Goal: Task Accomplishment & Management: Use online tool/utility

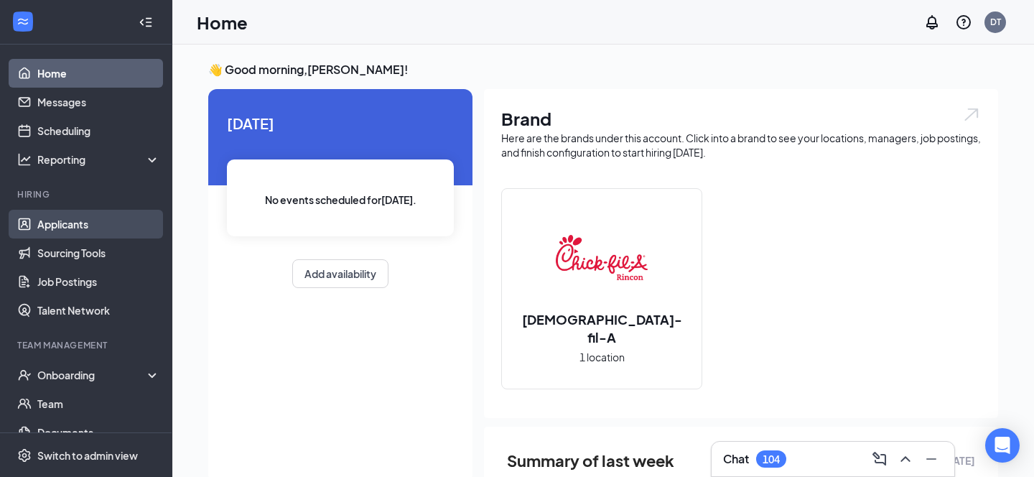
click at [55, 225] on link "Applicants" at bounding box center [98, 224] width 123 height 29
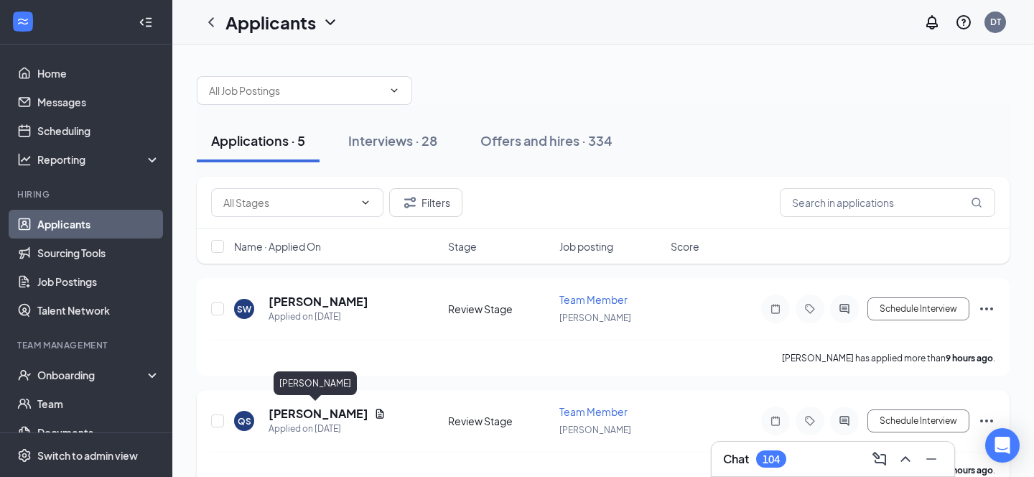
click at [291, 412] on h5 "[PERSON_NAME]" at bounding box center [318, 414] width 100 height 16
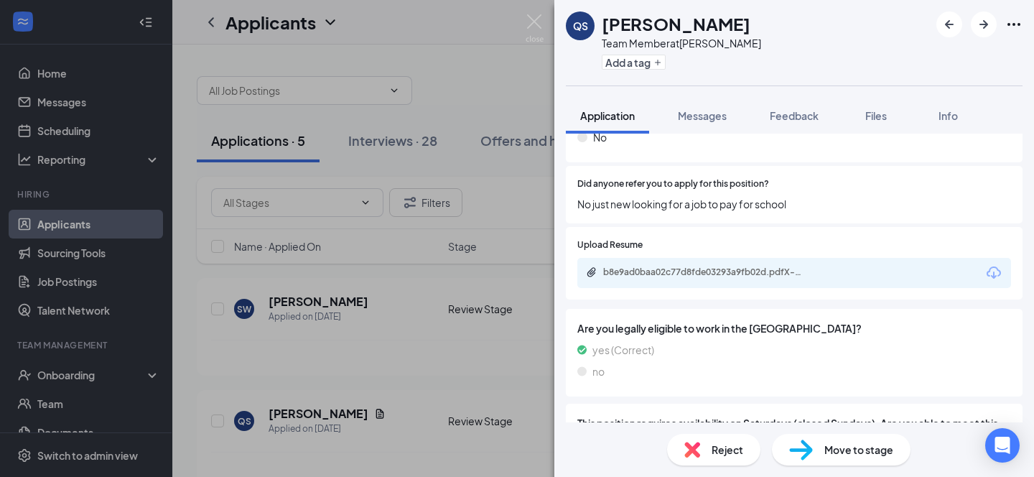
scroll to position [1168, 0]
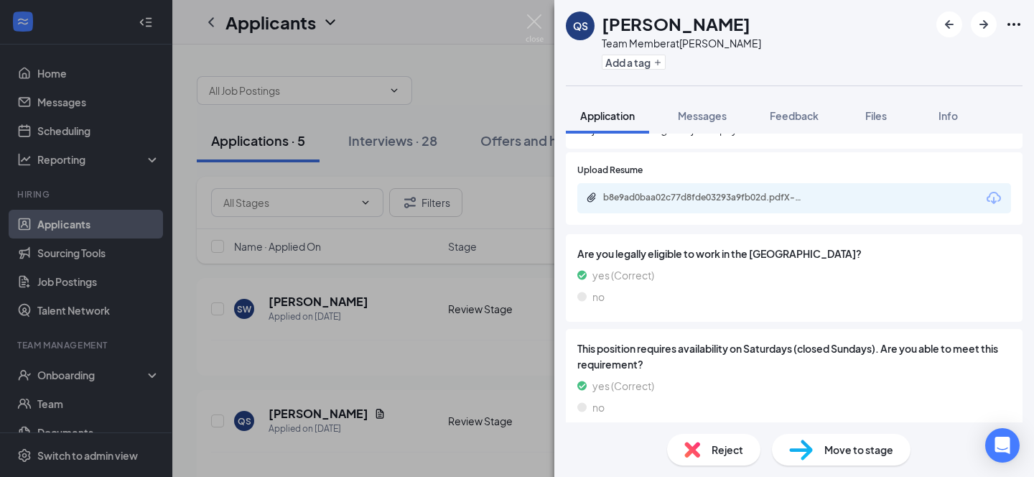
click at [302, 299] on div "QS [PERSON_NAME] Team Member at [PERSON_NAME] Add a tag Application Messages Fe…" at bounding box center [517, 238] width 1034 height 477
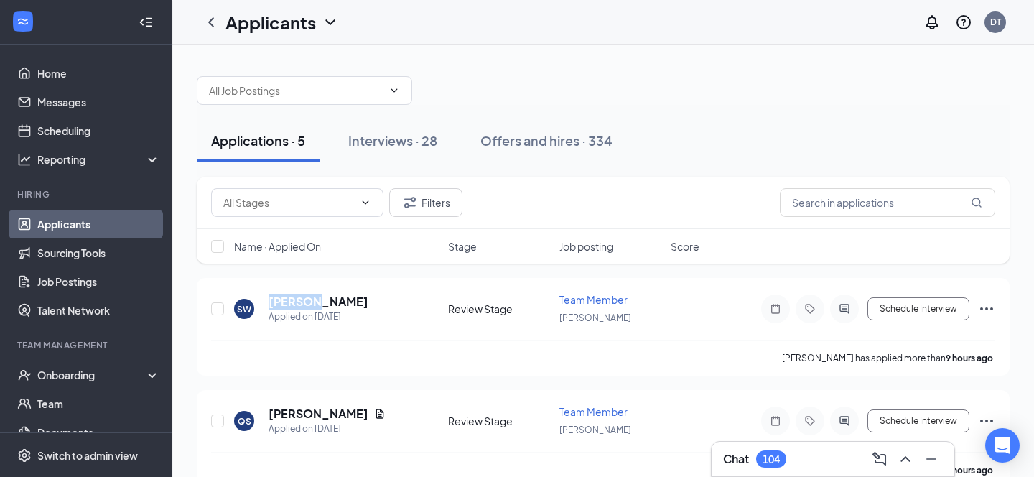
click at [302, 299] on h5 "[PERSON_NAME]" at bounding box center [318, 302] width 100 height 16
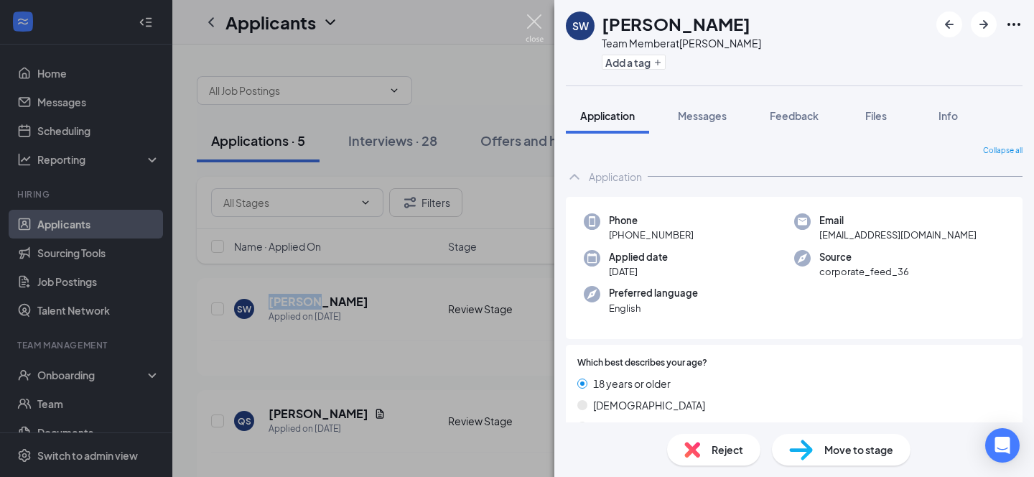
click at [535, 23] on img at bounding box center [534, 28] width 18 height 28
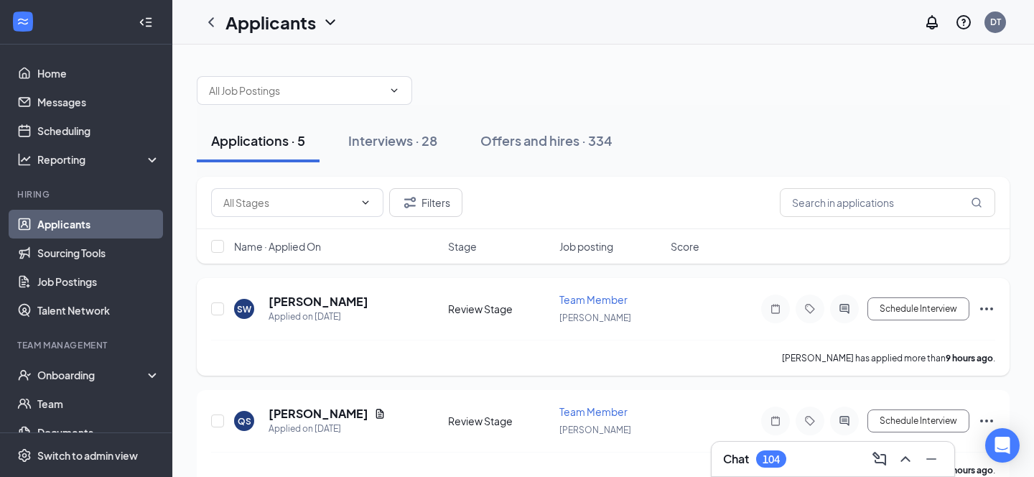
click at [423, 373] on div "[PERSON_NAME] has applied more than 9 hours ago ." at bounding box center [603, 358] width 784 height 36
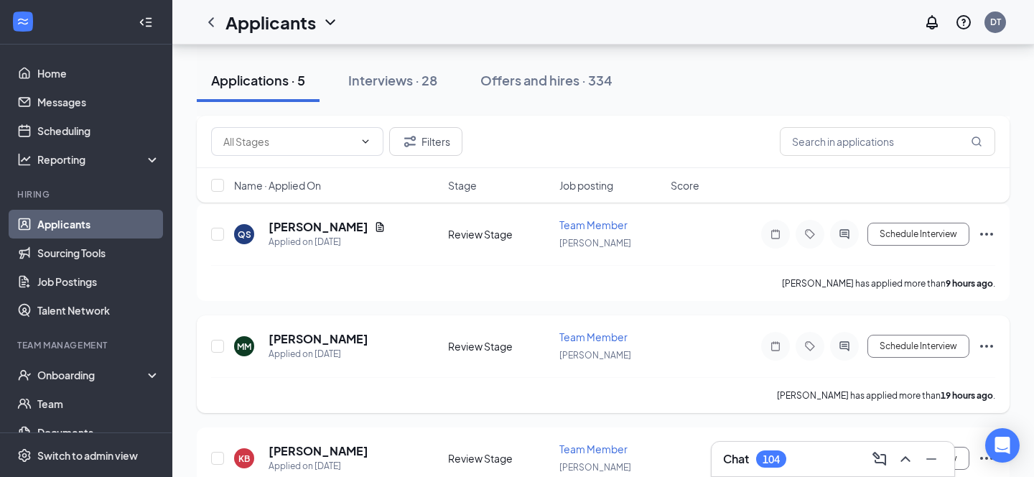
scroll to position [191, 0]
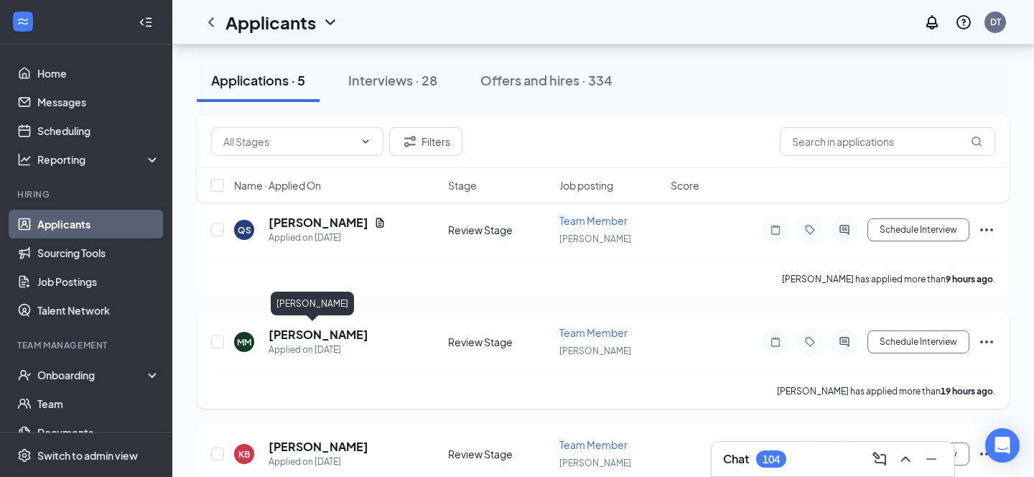
click at [298, 327] on h5 "[PERSON_NAME]" at bounding box center [318, 335] width 100 height 16
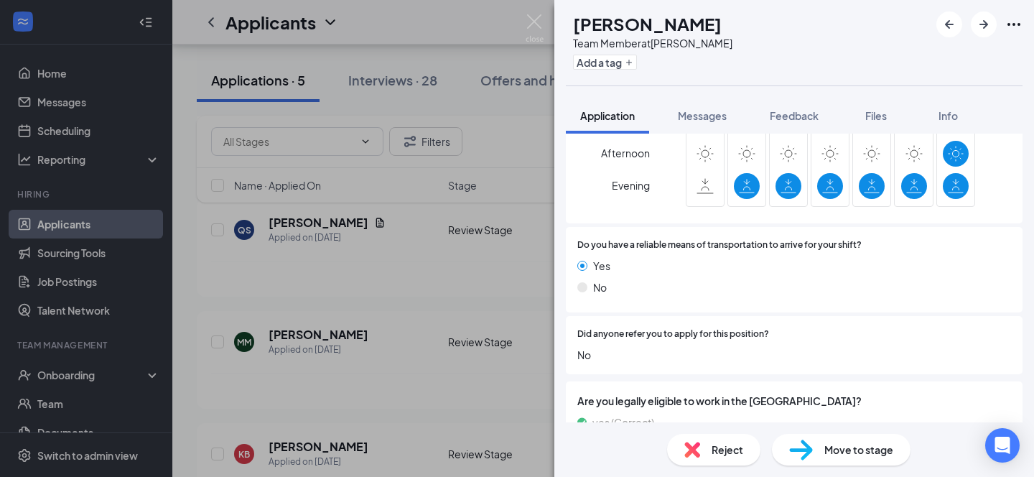
scroll to position [923, 0]
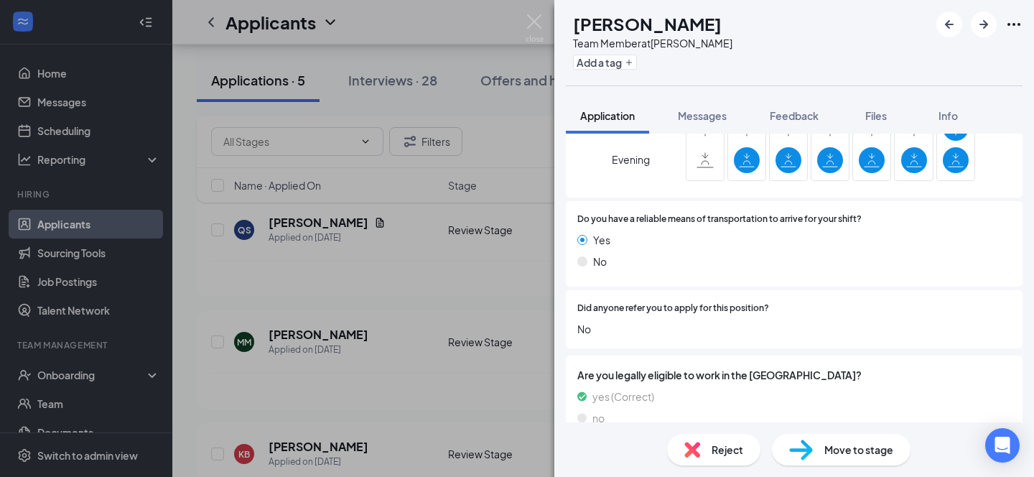
click at [383, 382] on div "MM [PERSON_NAME] Team Member at [PERSON_NAME] Add a tag Application Messages Fe…" at bounding box center [517, 238] width 1034 height 477
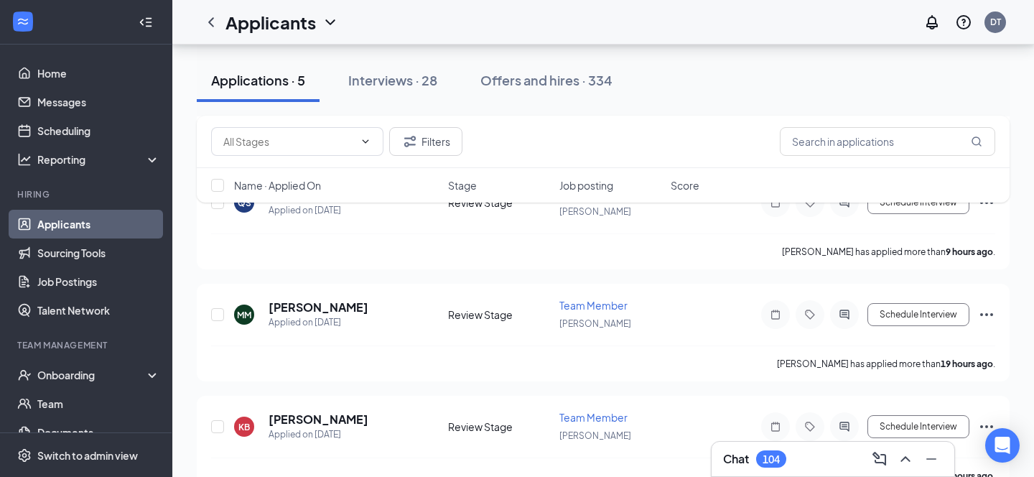
scroll to position [284, 0]
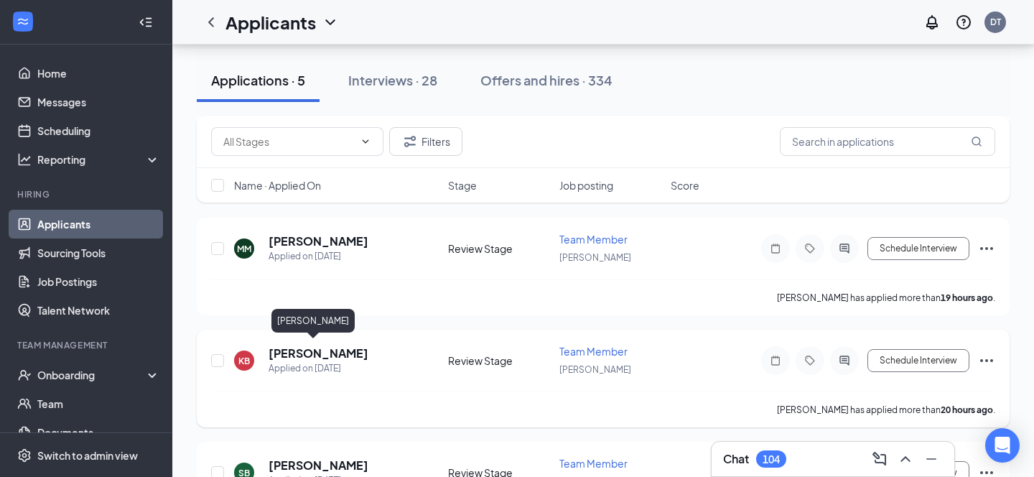
click at [295, 349] on h5 "[PERSON_NAME]" at bounding box center [318, 353] width 100 height 16
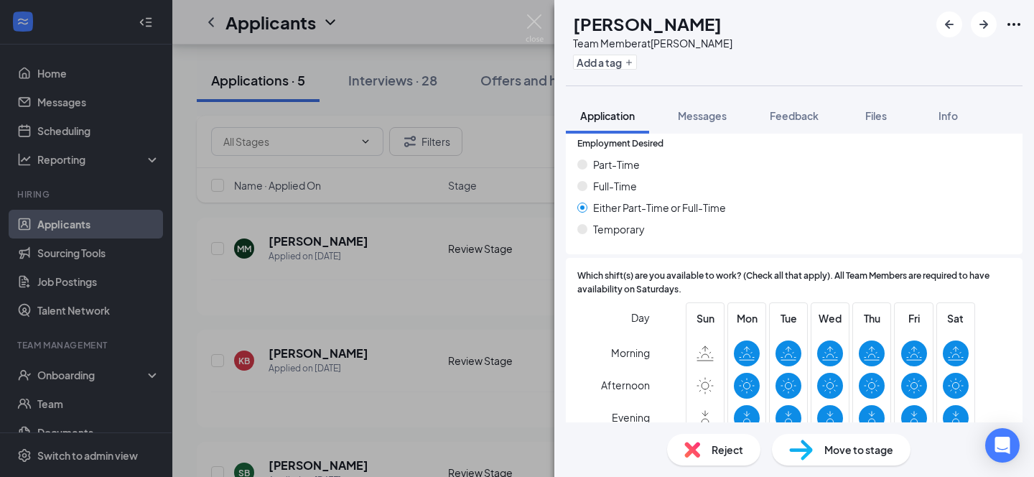
scroll to position [752, 0]
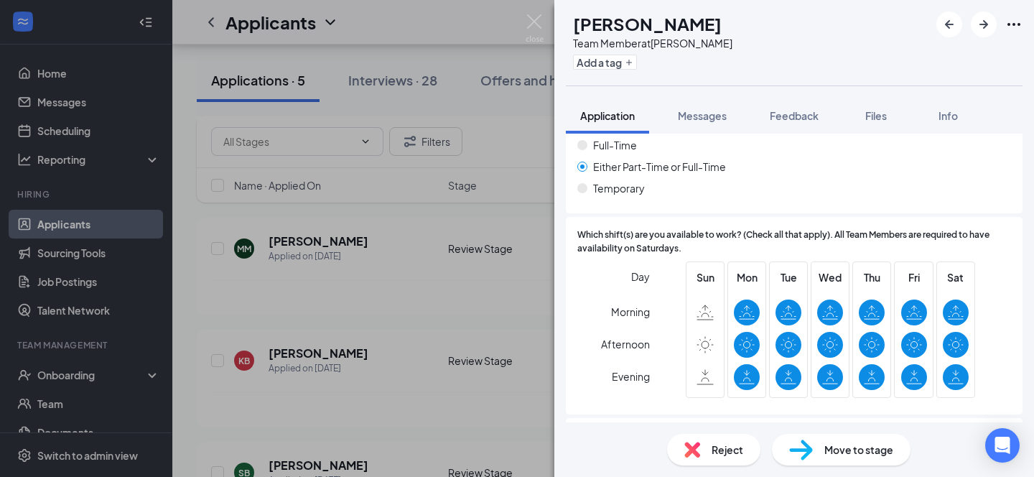
click at [475, 404] on div "KB [PERSON_NAME] Team Member at [PERSON_NAME] Add a tag Application Messages Fe…" at bounding box center [517, 238] width 1034 height 477
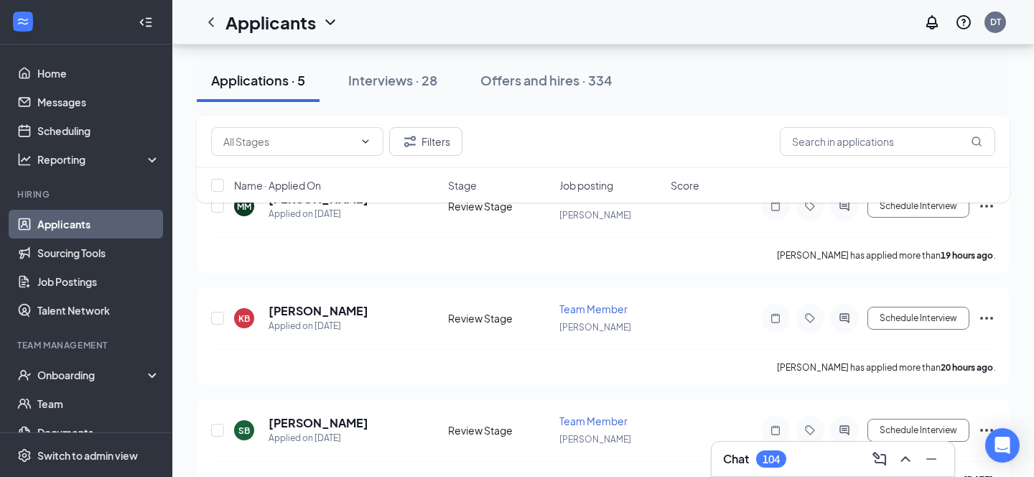
scroll to position [358, 0]
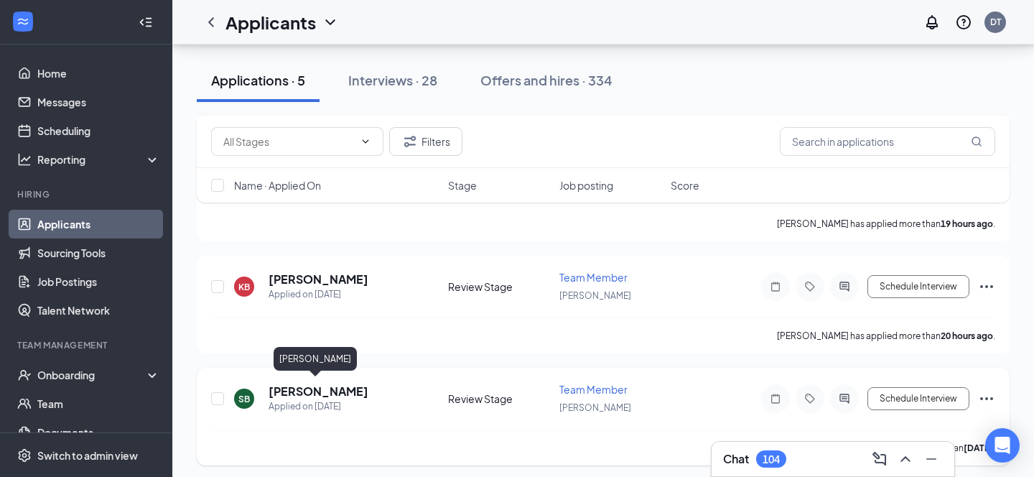
click at [293, 383] on h5 "[PERSON_NAME]" at bounding box center [318, 391] width 100 height 16
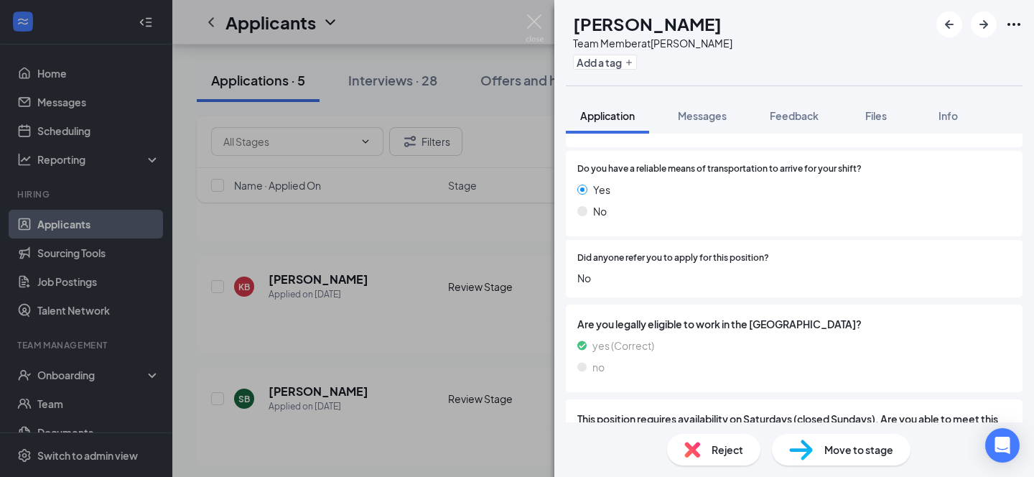
scroll to position [1090, 0]
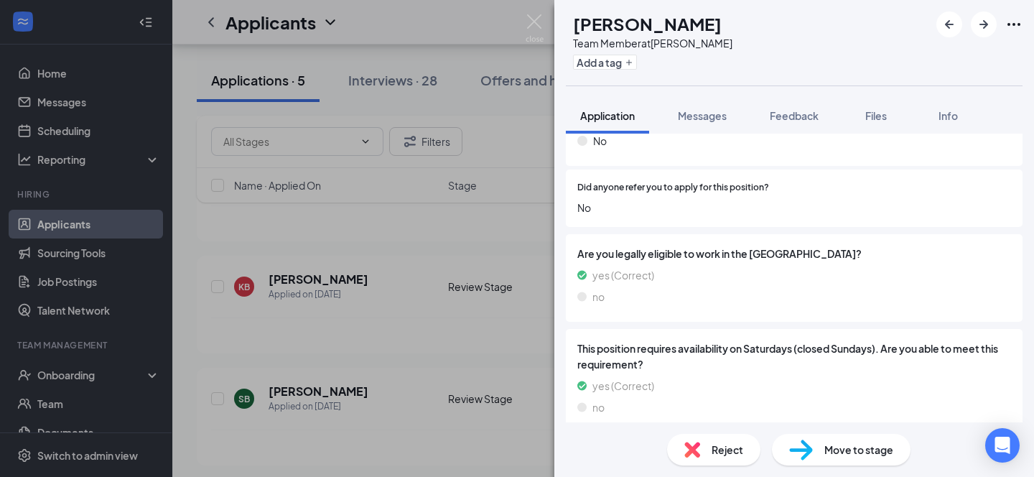
click at [431, 321] on div "SB Syannah [PERSON_NAME] Team Member at [PERSON_NAME] Add a tag Application Mes…" at bounding box center [517, 238] width 1034 height 477
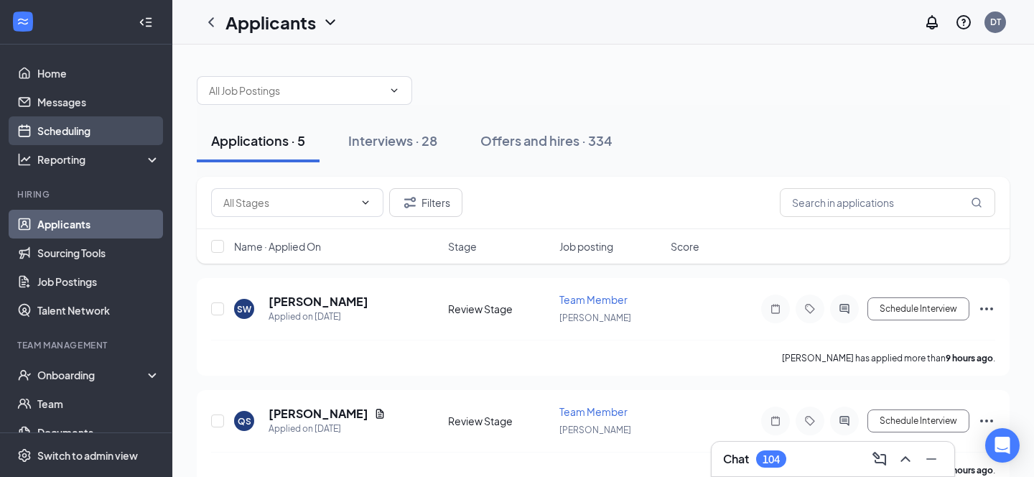
click at [75, 126] on link "Scheduling" at bounding box center [98, 130] width 123 height 29
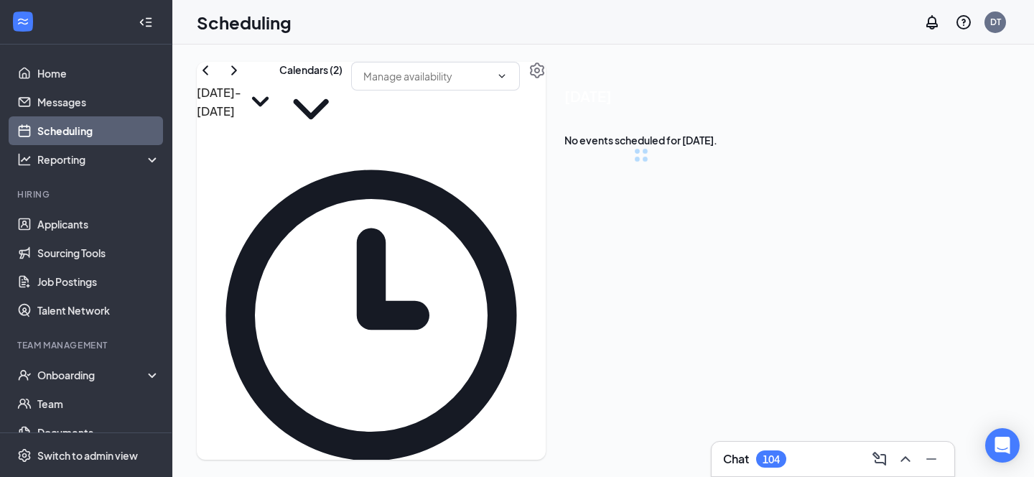
scroll to position [706, 0]
click at [342, 110] on button "Calendars (2)" at bounding box center [310, 101] width 63 height 79
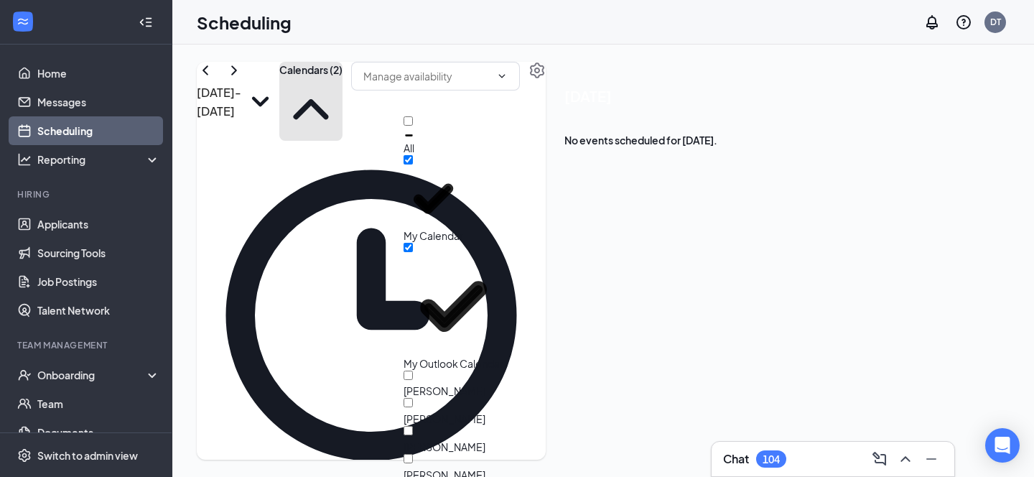
scroll to position [6, 0]
click at [413, 398] on input "[PERSON_NAME]" at bounding box center [407, 402] width 9 height 9
checkbox input "true"
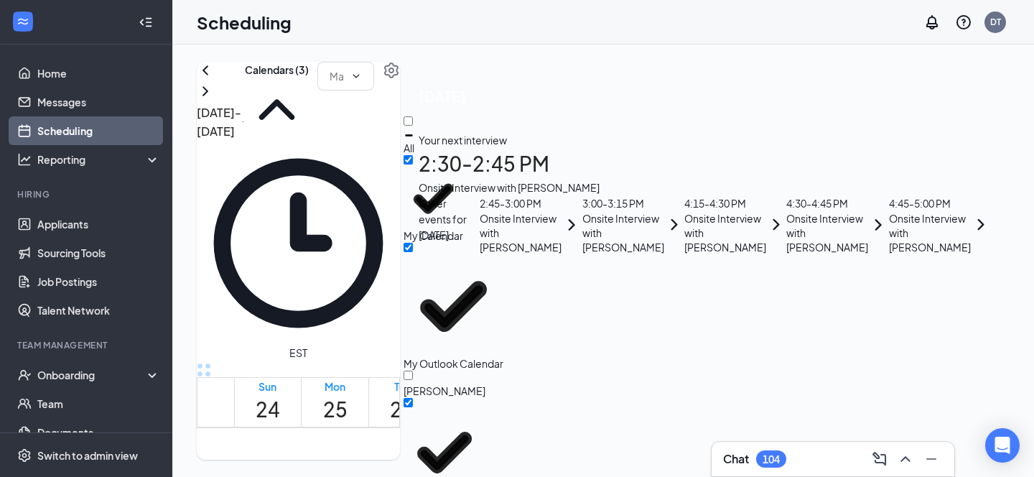
click at [400, 71] on div "[DATE] - [DATE] Calendars (3) EST Sun 24 Mon 25 Tue 26 Wed 27 Thu 28 Fri 29 Sat…" at bounding box center [298, 261] width 203 height 398
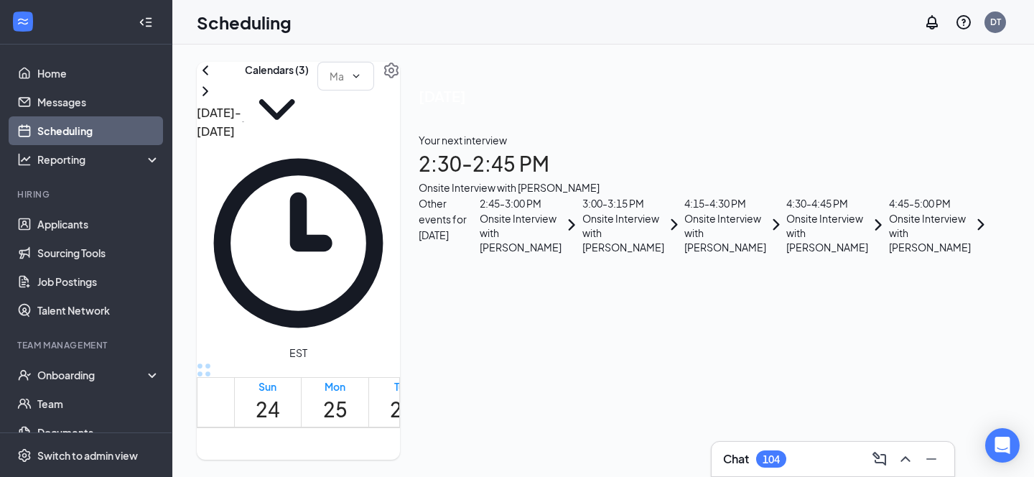
scroll to position [1291, 0]
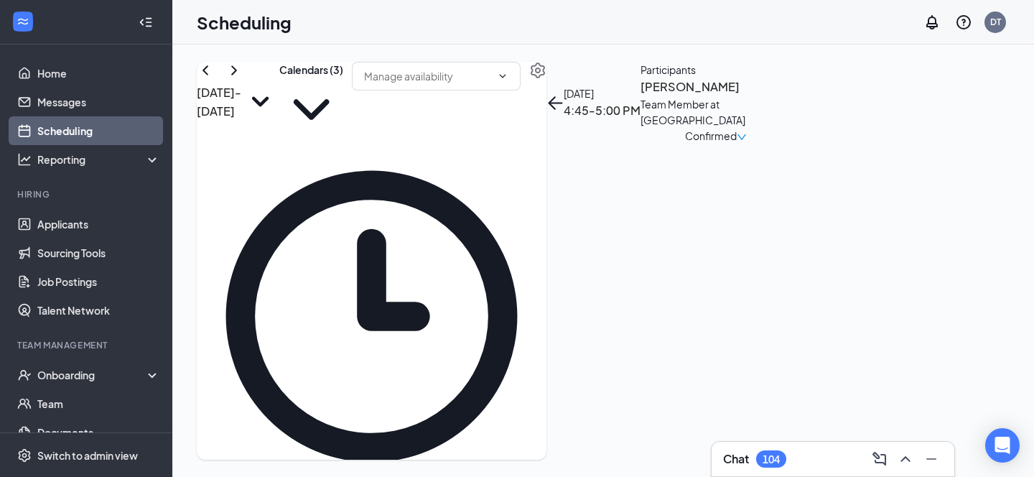
scroll to position [1260, 0]
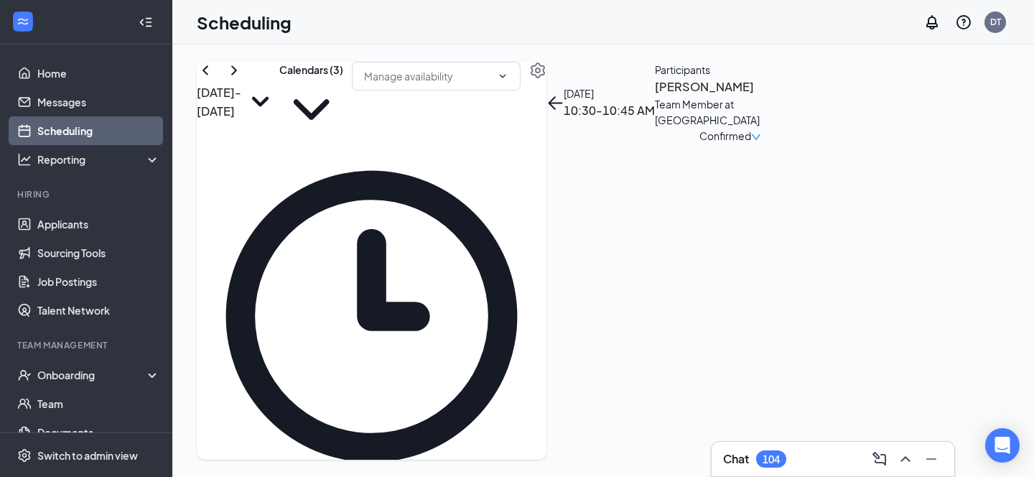
scroll to position [828, 0]
